Goal: Check status: Check status

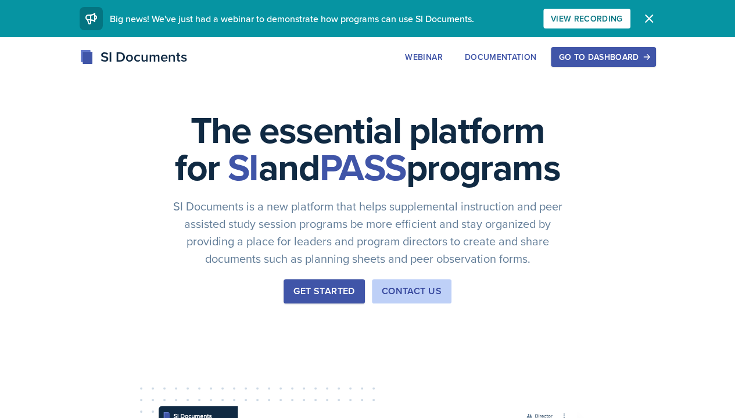
click at [655, 63] on button "Go to Dashboard" at bounding box center [603, 57] width 105 height 20
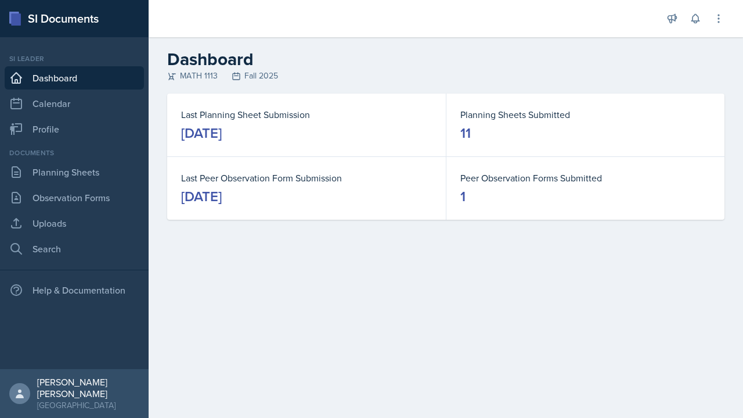
click at [100, 161] on link "Planning Sheets" at bounding box center [74, 171] width 139 height 23
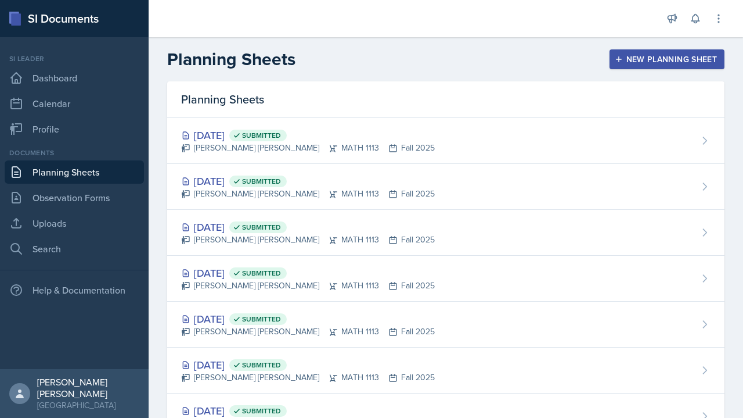
click at [530, 142] on div "[DATE] Submitted [PERSON_NAME] [PERSON_NAME] MATH 1113 Fall 2025" at bounding box center [445, 141] width 557 height 46
